Goal: Task Accomplishment & Management: Use online tool/utility

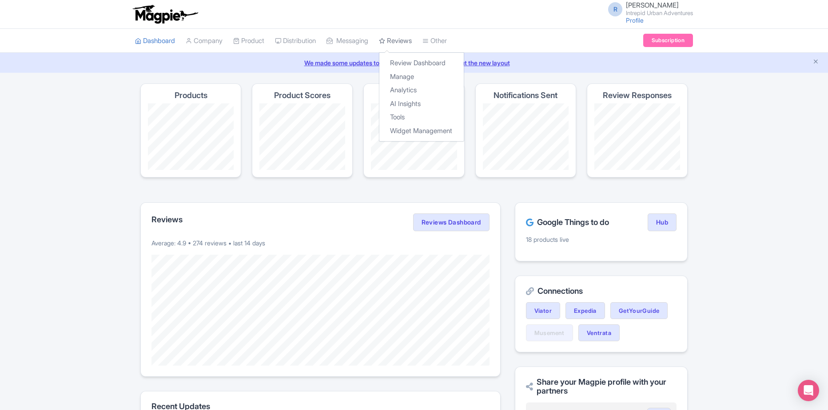
click at [401, 38] on link "Reviews" at bounding box center [395, 41] width 33 height 24
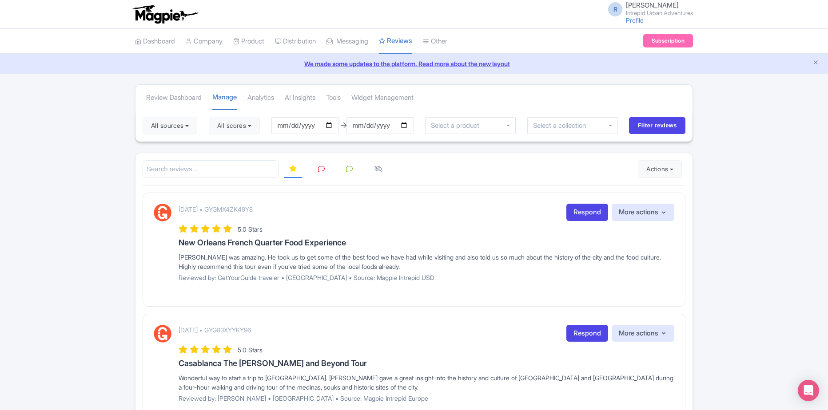
click at [500, 125] on div at bounding box center [470, 125] width 91 height 17
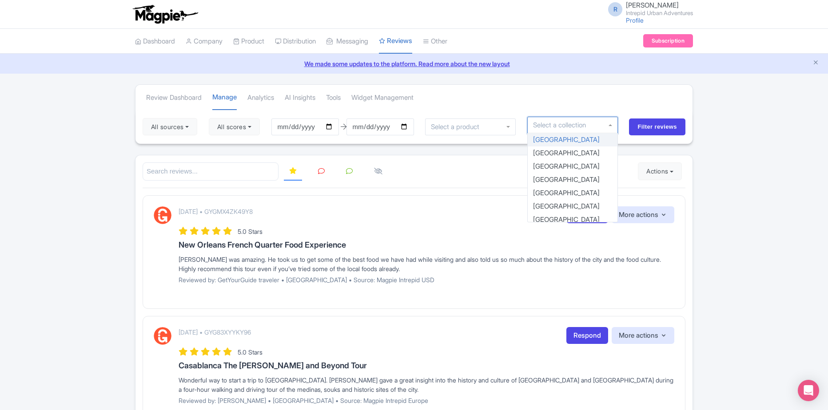
click at [542, 125] on input "select-one" at bounding box center [562, 125] width 59 height 8
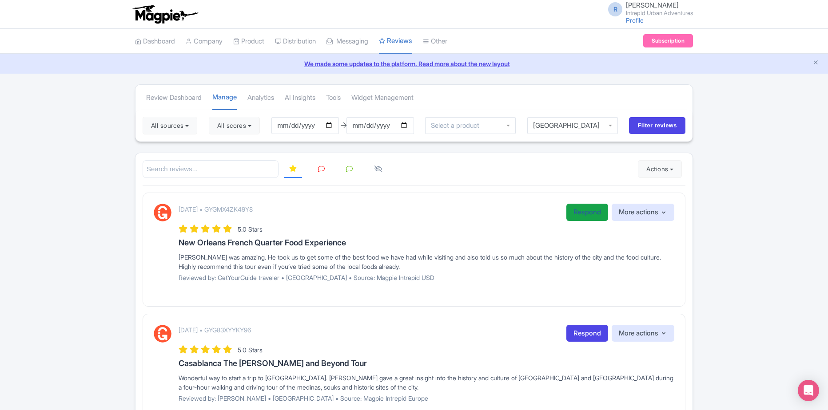
drag, startPoint x: 575, startPoint y: 217, endPoint x: 581, endPoint y: 212, distance: 7.6
click at [668, 123] on input "Filter reviews" at bounding box center [657, 125] width 56 height 17
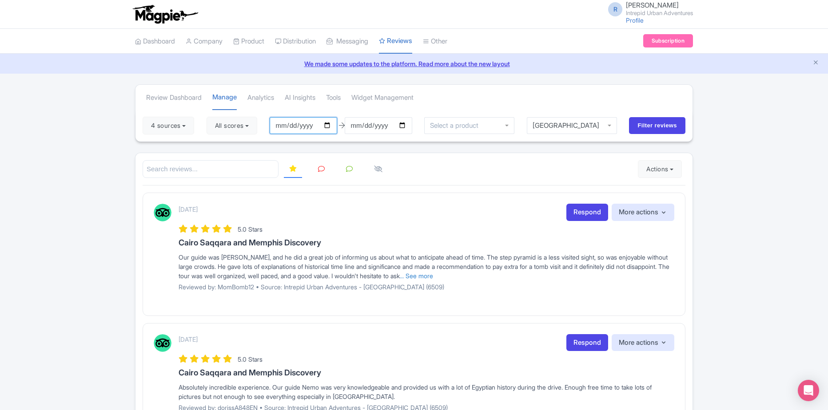
click at [331, 123] on input "2025-07-15" at bounding box center [303, 125] width 67 height 17
type input "2025-07-01"
click at [649, 131] on input "Filter reviews" at bounding box center [657, 125] width 56 height 17
